Goal: Find specific page/section: Find specific page/section

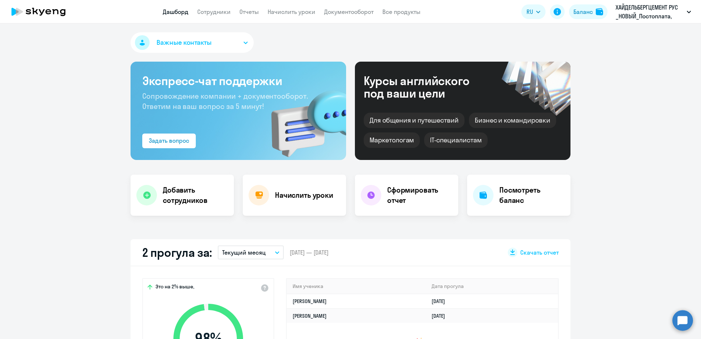
click at [206, 15] on app-menu-item-link "Сотрудники" at bounding box center [213, 11] width 33 height 9
click at [207, 13] on link "Сотрудники" at bounding box center [213, 11] width 33 height 7
select select "30"
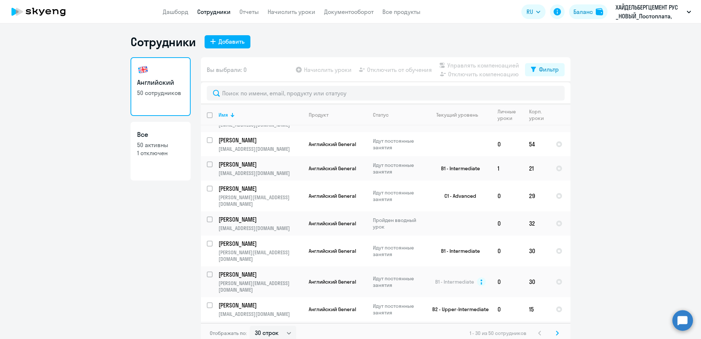
scroll to position [529, 0]
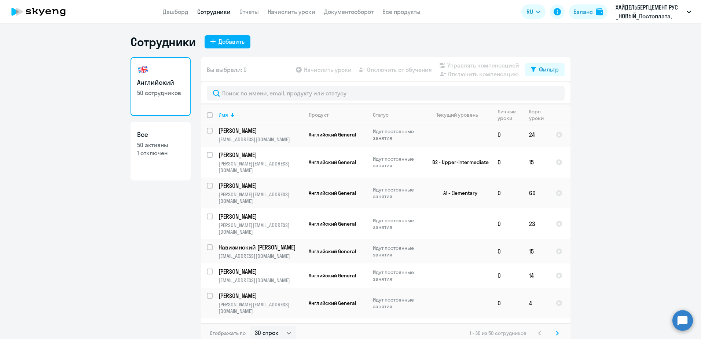
click at [553, 330] on svg-icon at bounding box center [557, 332] width 9 height 9
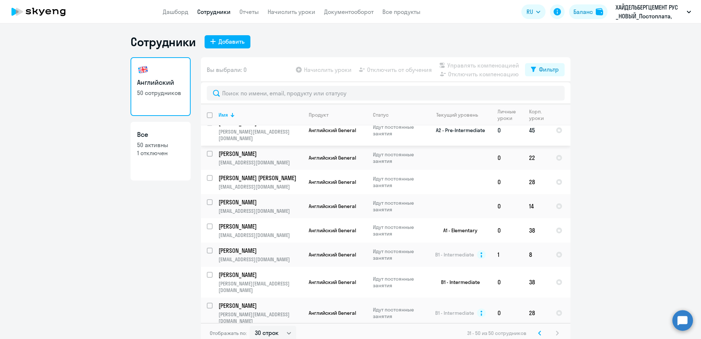
scroll to position [0, 0]
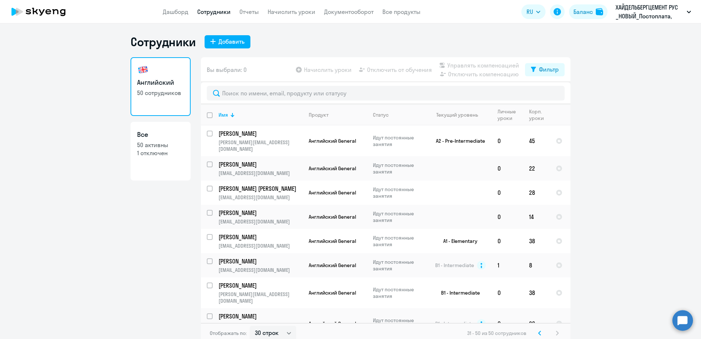
click at [538, 331] on icon at bounding box center [539, 333] width 2 height 4
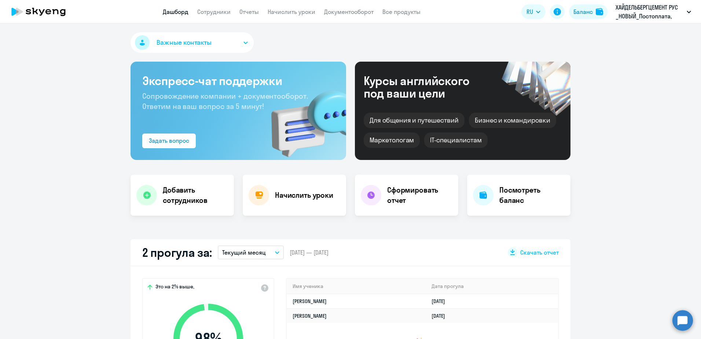
select select "30"
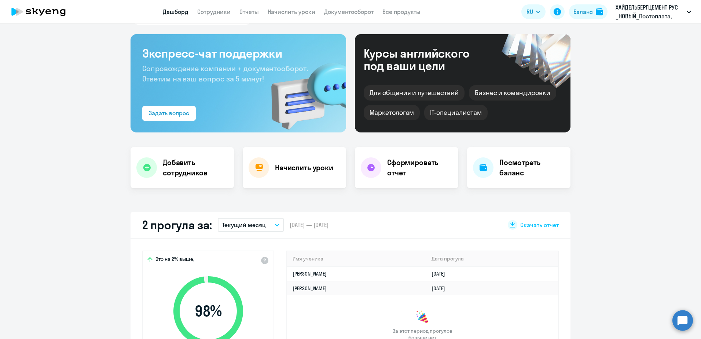
scroll to position [110, 0]
